Goal: Find contact information: Find contact information

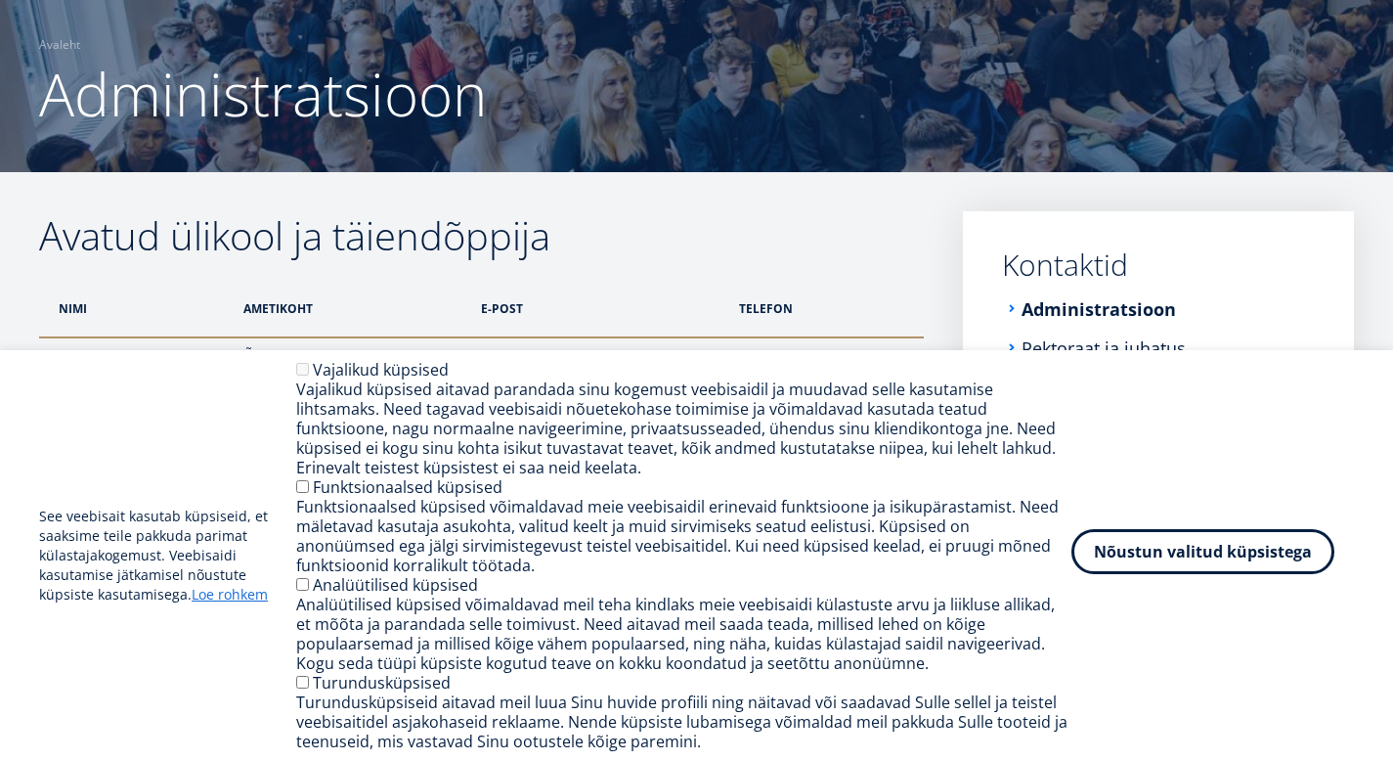
click at [1105, 549] on button "Nõustun valitud küpsistega" at bounding box center [1203, 551] width 263 height 45
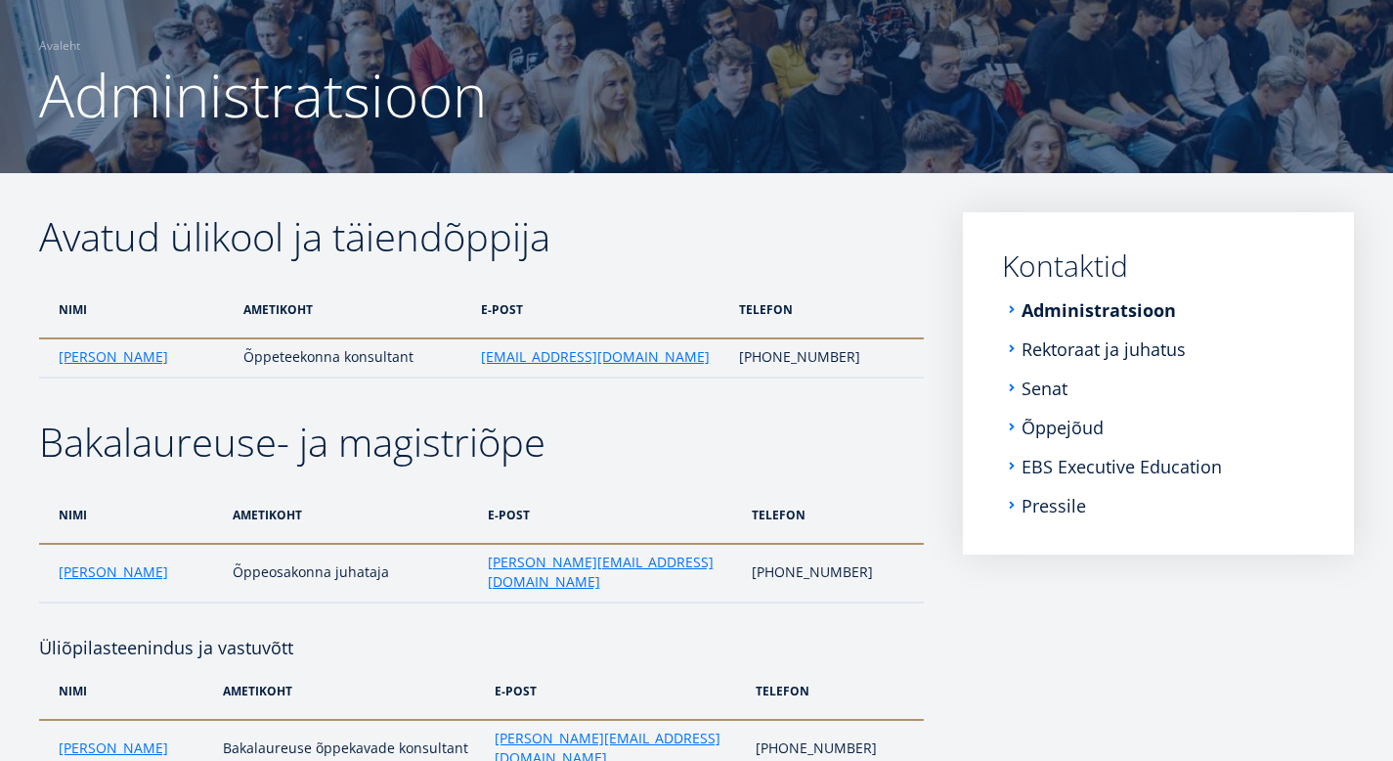
scroll to position [148, 0]
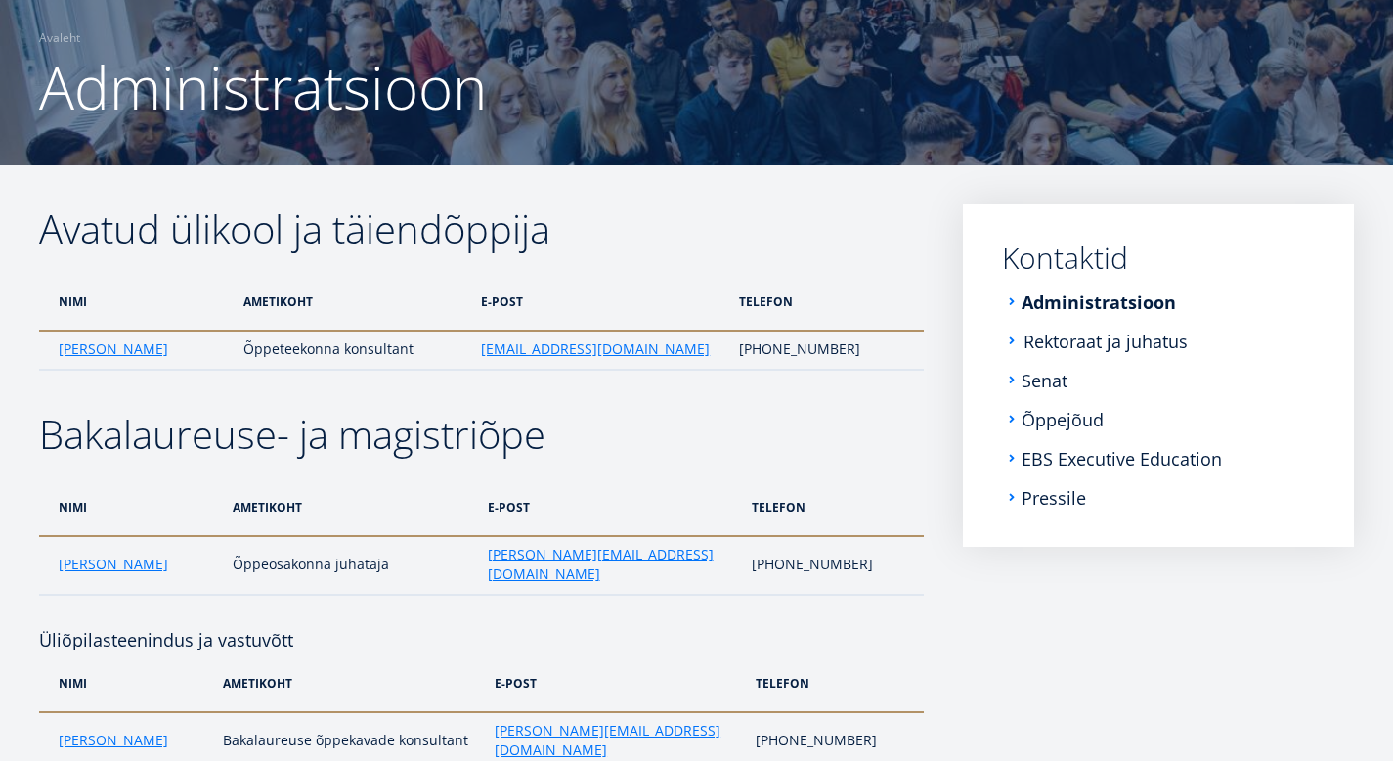
click at [1044, 344] on link "Rektoraat ja juhatus" at bounding box center [1106, 341] width 164 height 20
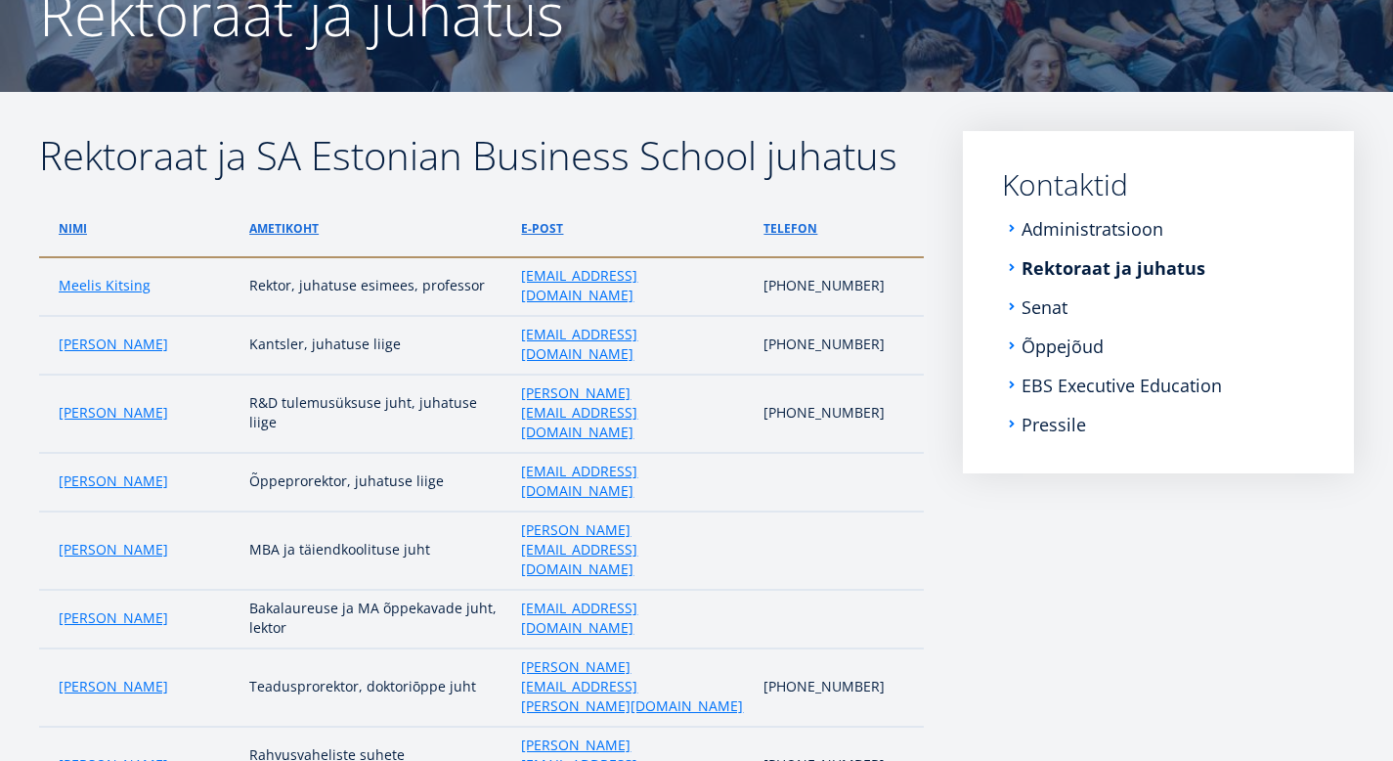
scroll to position [223, 0]
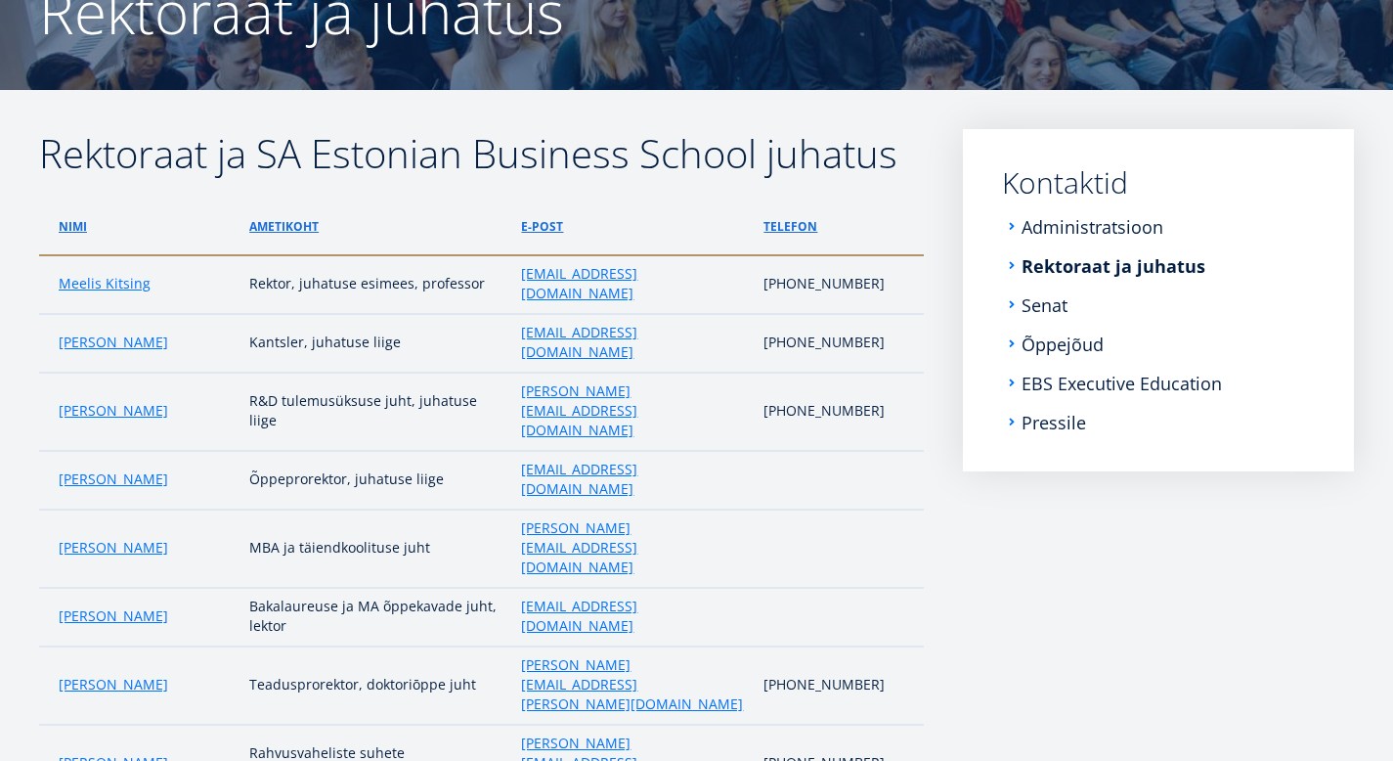
click at [673, 373] on td "[EMAIL_ADDRESS][DOMAIN_NAME]" at bounding box center [632, 343] width 243 height 59
copy tr "[EMAIL_ADDRESS][DOMAIN_NAME]"
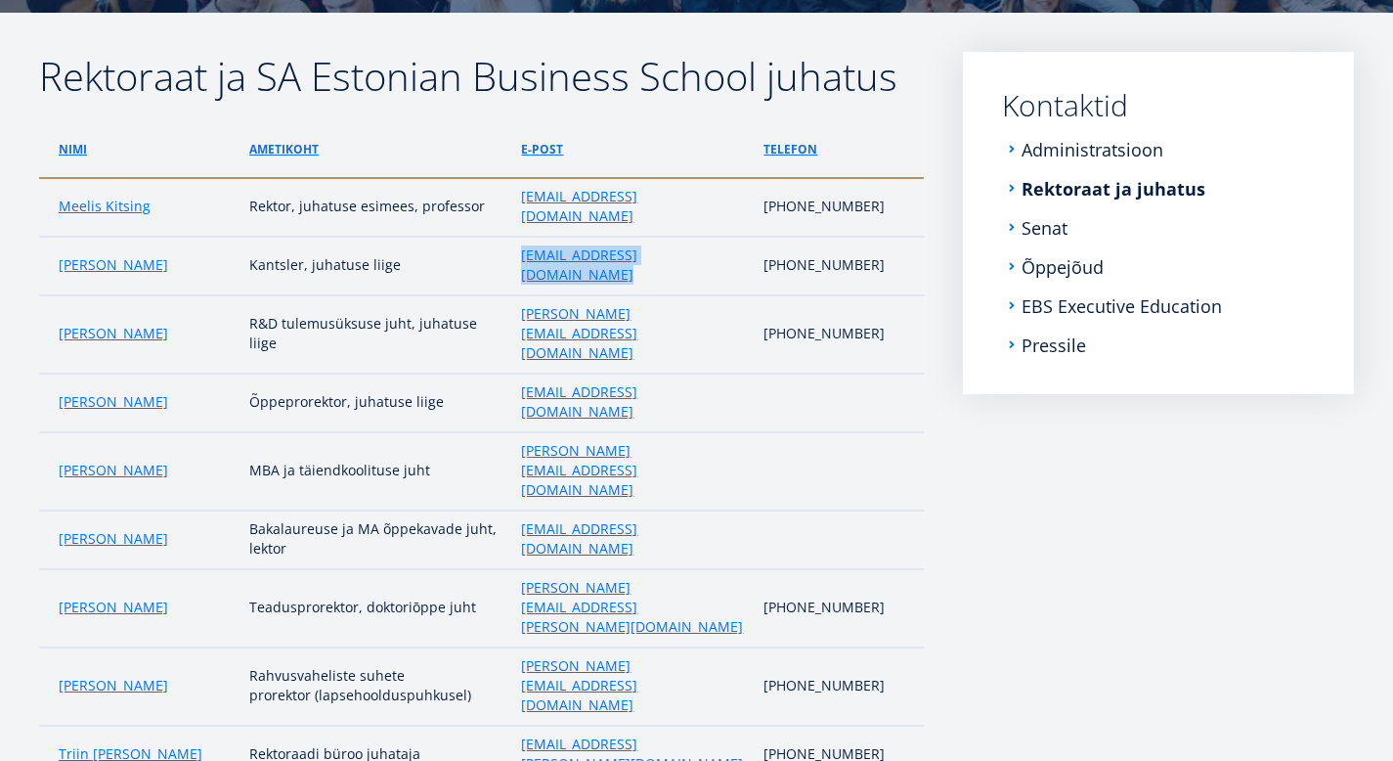
scroll to position [287, 0]
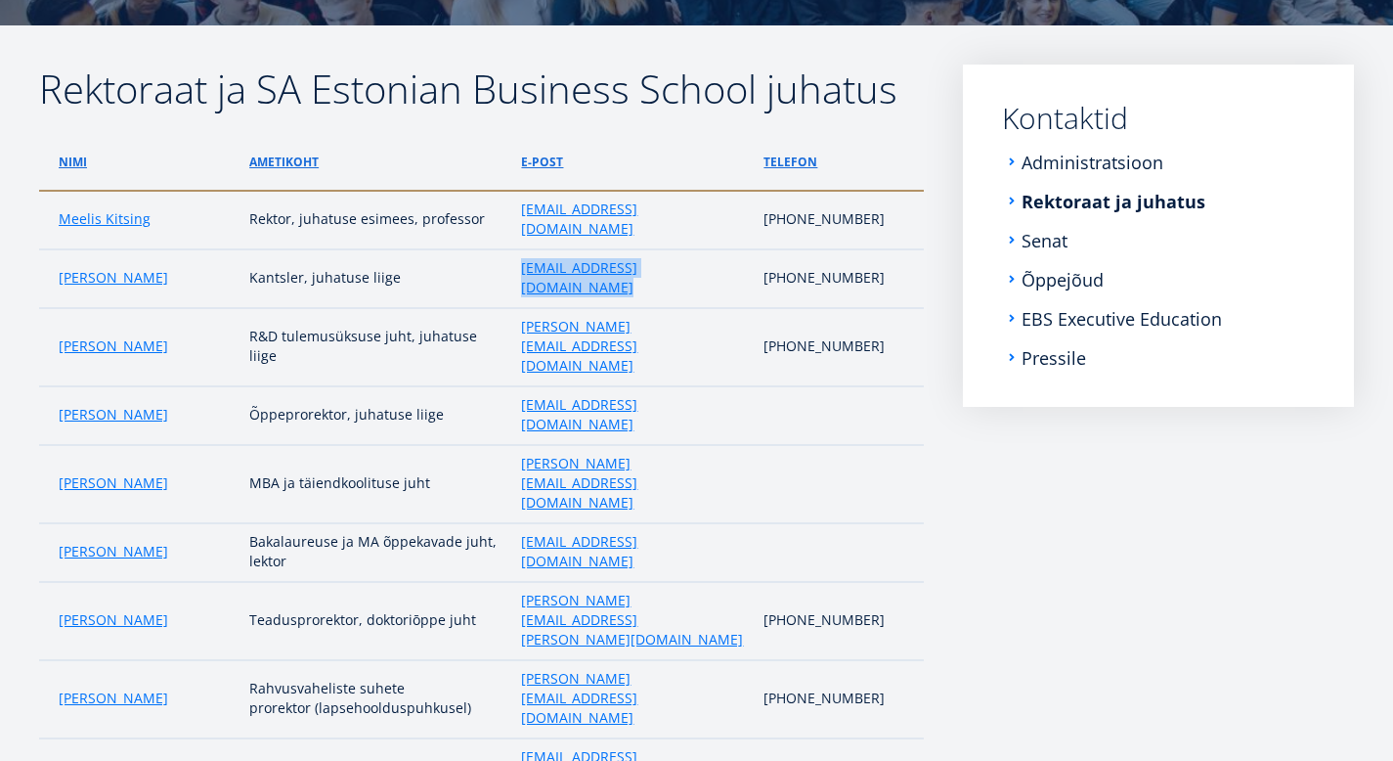
click at [666, 184] on th "e-post" at bounding box center [632, 162] width 243 height 58
